Goal: Find contact information: Find contact information

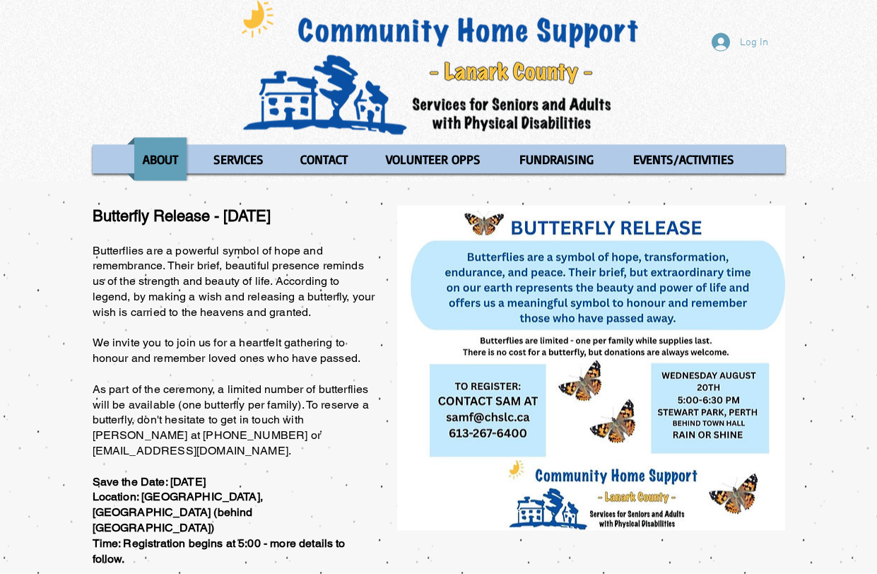
scroll to position [11, 0]
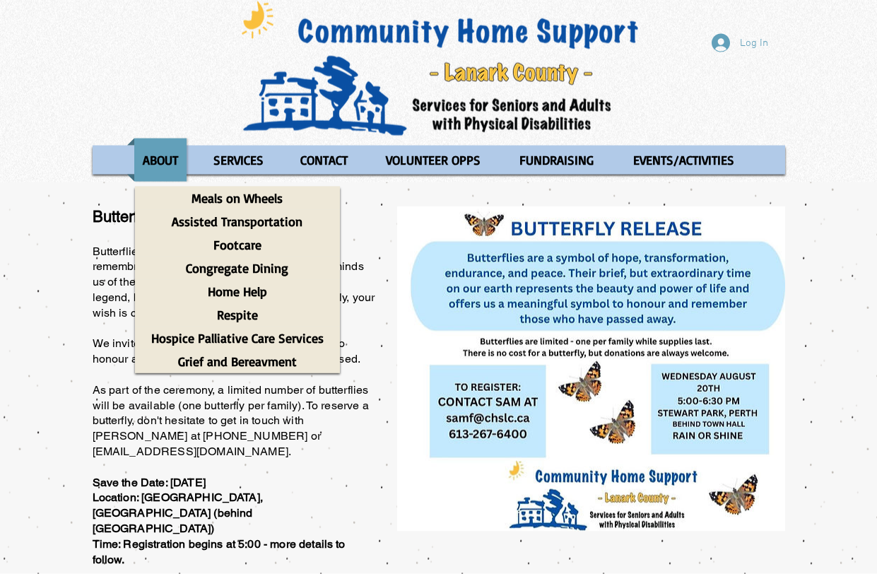
click at [249, 159] on p "SERVICES" at bounding box center [238, 159] width 63 height 43
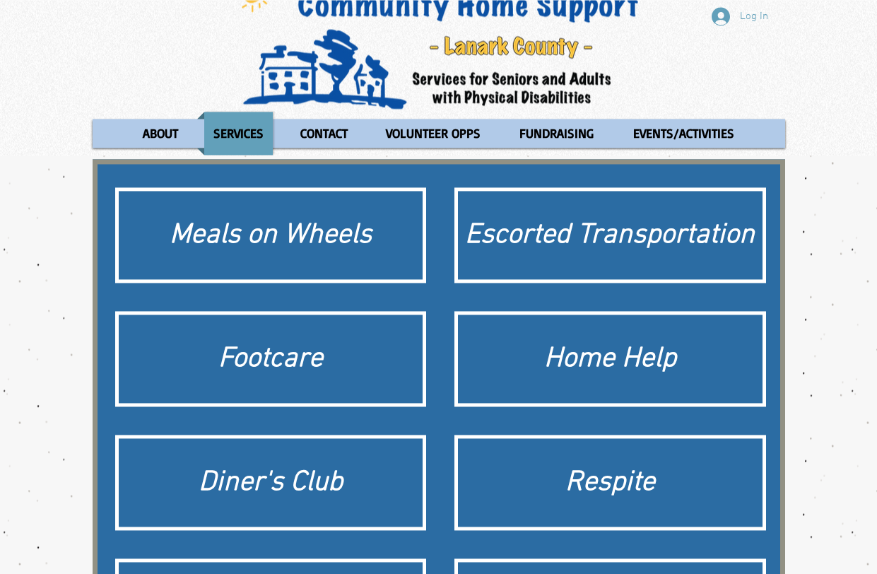
scroll to position [37, 0]
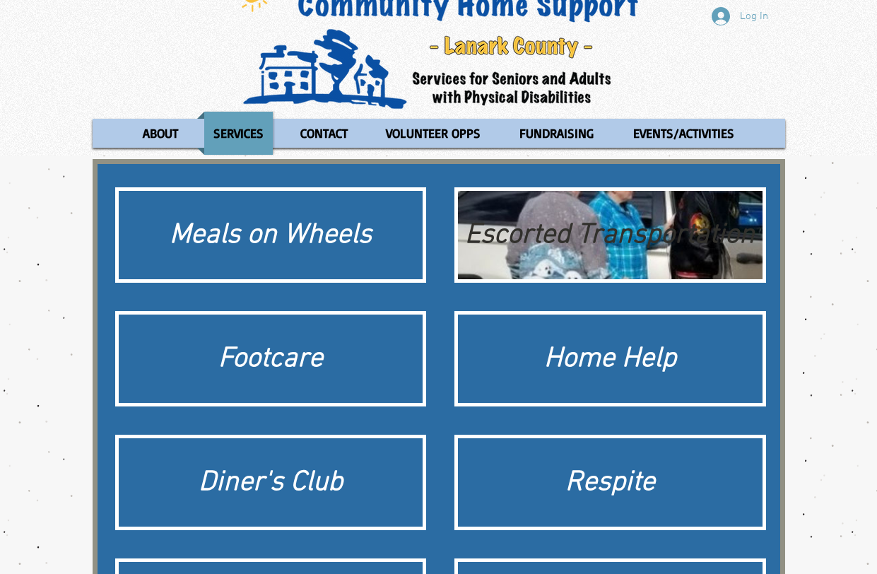
click at [612, 225] on div "Escorted Transportation" at bounding box center [610, 236] width 290 height 40
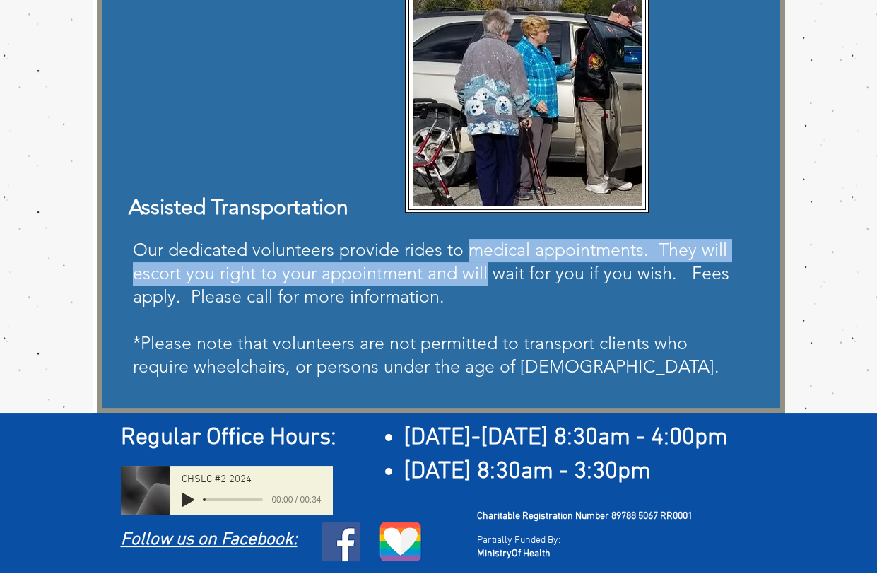
scroll to position [267, 0]
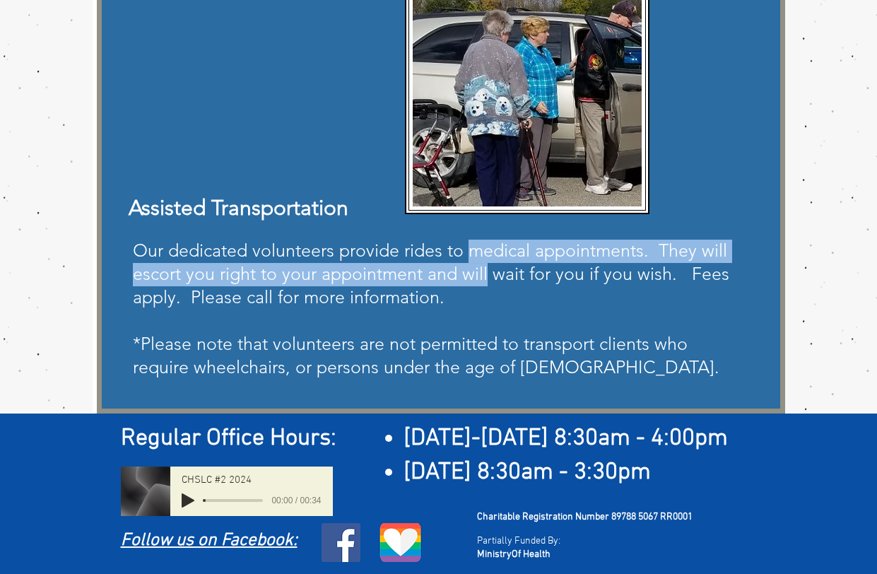
click at [831, 209] on div "main content" at bounding box center [438, 188] width 877 height 451
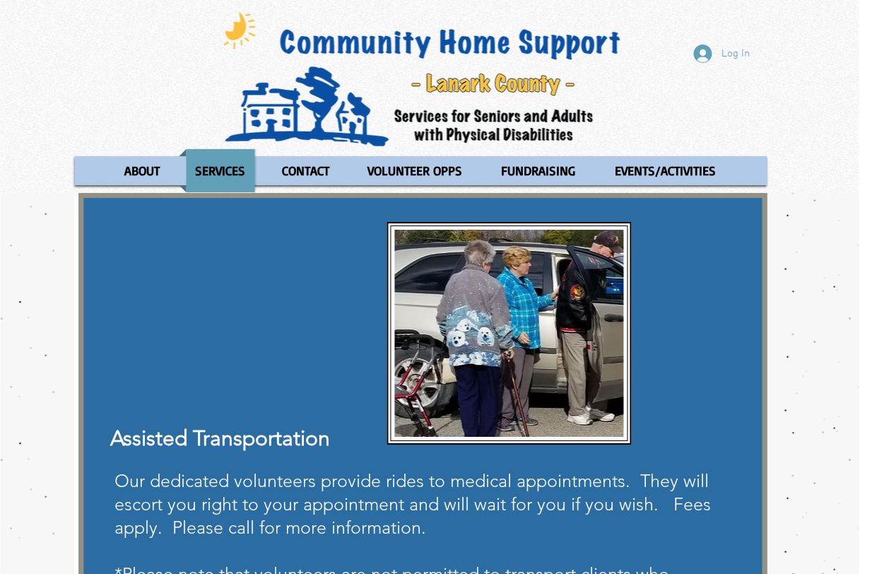
scroll to position [0, 18]
click at [304, 174] on p "CONTACT" at bounding box center [306, 170] width 60 height 43
